Goal: Information Seeking & Learning: Learn about a topic

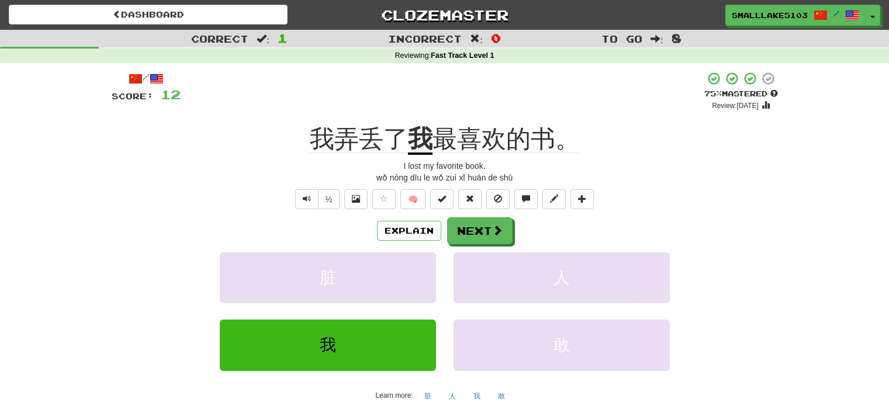
click at [481, 232] on button "Next" at bounding box center [479, 231] width 65 height 27
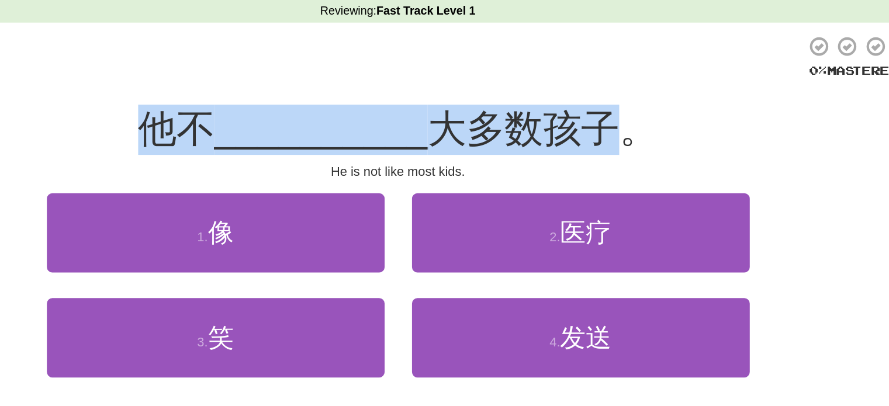
drag, startPoint x: 246, startPoint y: 122, endPoint x: 582, endPoint y: 109, distance: 337.1
click at [582, 109] on div "/ Score: 12 0 % Mastered 他不 __________ 大多数孩子。 He is not like most kids. 1 . 像 2…" at bounding box center [445, 201] width 667 height 261
click at [536, 129] on span "大多数孩子。" at bounding box center [537, 131] width 147 height 27
drag, startPoint x: 272, startPoint y: 122, endPoint x: 581, endPoint y: 133, distance: 309.6
click at [581, 133] on div "他不 __________ 大多数孩子。" at bounding box center [445, 132] width 667 height 32
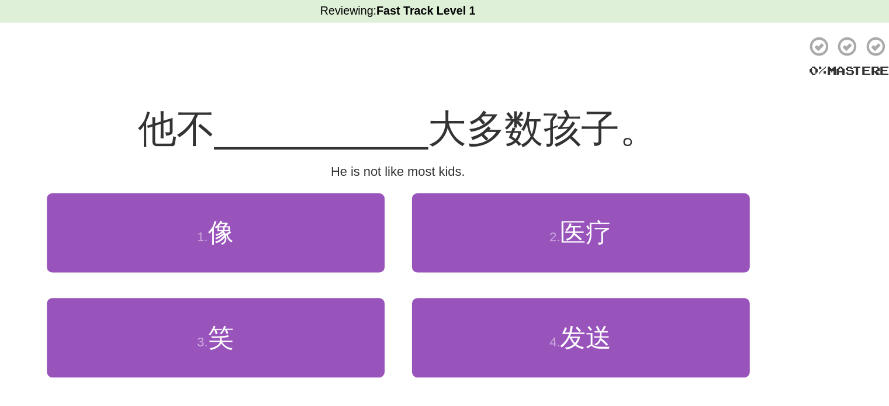
click at [628, 104] on div "/ Score: 12 0 % Mastered 他不 __________ 大多数孩子。 He is not like most kids. 1 . 像 2…" at bounding box center [445, 201] width 667 height 261
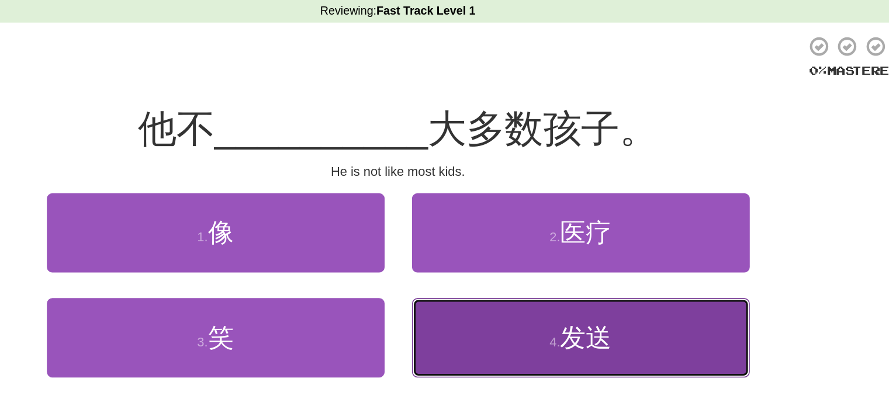
click at [544, 258] on button "4 . 发送" at bounding box center [562, 265] width 216 height 51
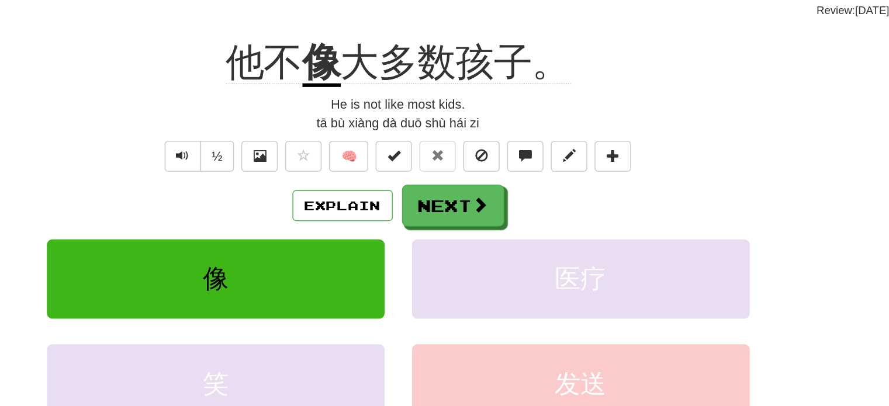
click at [413, 177] on div "tā bù xiàng dà duō shù hái zi" at bounding box center [445, 178] width 667 height 12
drag, startPoint x: 383, startPoint y: 136, endPoint x: 403, endPoint y: 137, distance: 19.9
click at [403, 137] on u "像" at bounding box center [396, 140] width 25 height 30
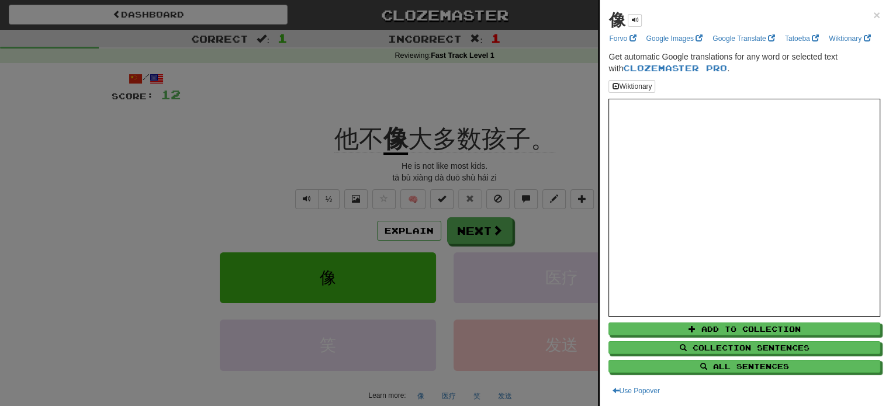
click at [204, 132] on div at bounding box center [444, 203] width 889 height 406
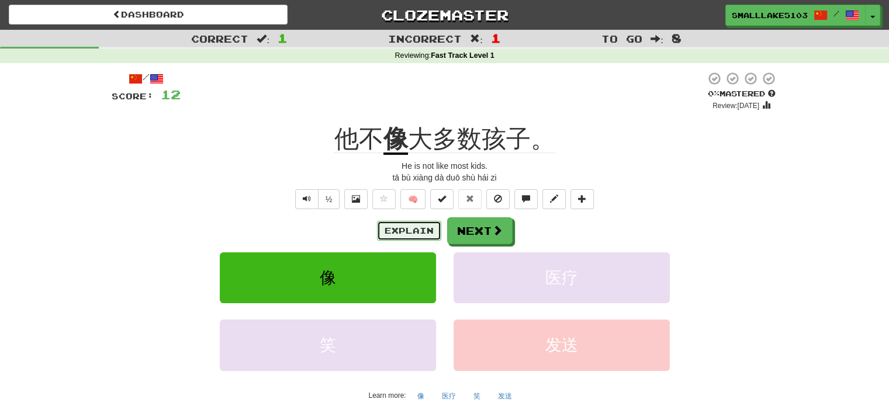
click at [398, 231] on button "Explain" at bounding box center [409, 231] width 64 height 20
